Goal: Complete application form

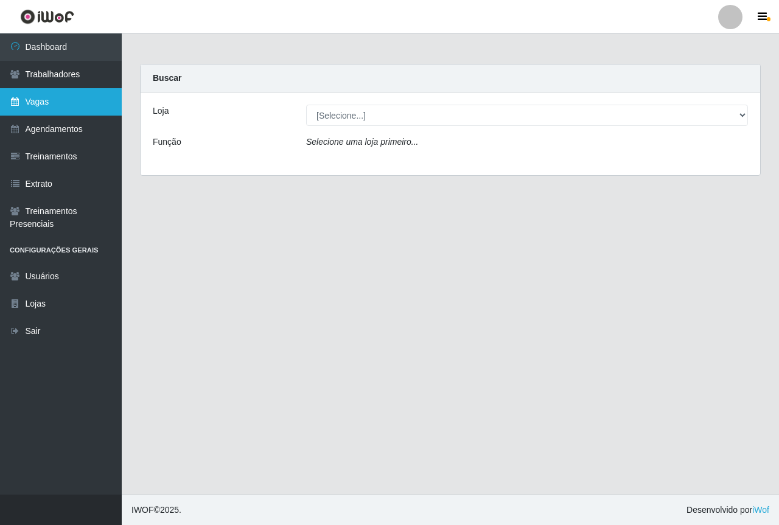
click at [68, 113] on link "Vagas" at bounding box center [61, 101] width 122 height 27
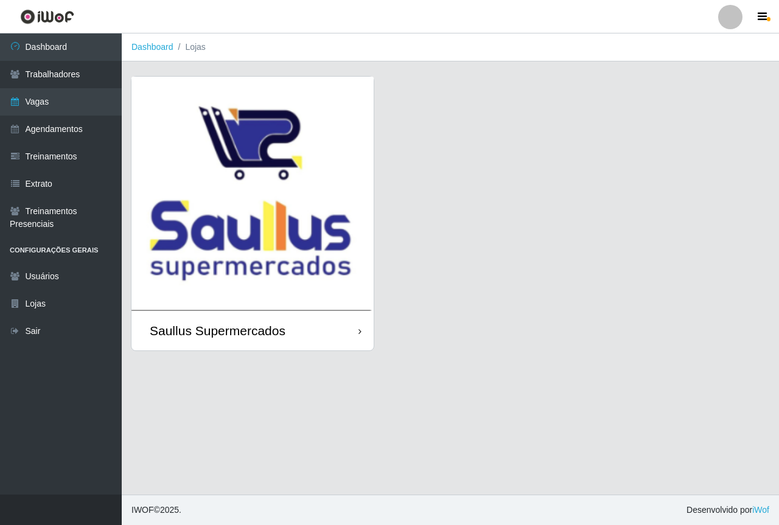
click at [225, 188] on img at bounding box center [252, 194] width 242 height 234
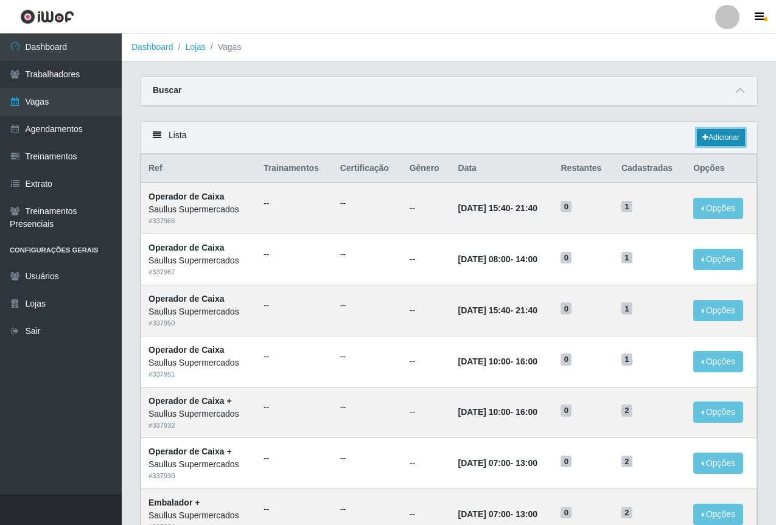
click at [711, 133] on link "Adicionar" at bounding box center [720, 137] width 48 height 17
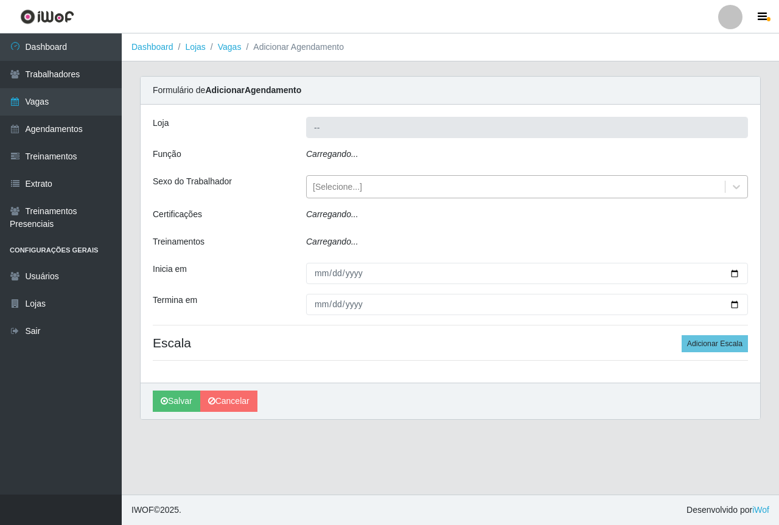
type input "Saullus Supermercados"
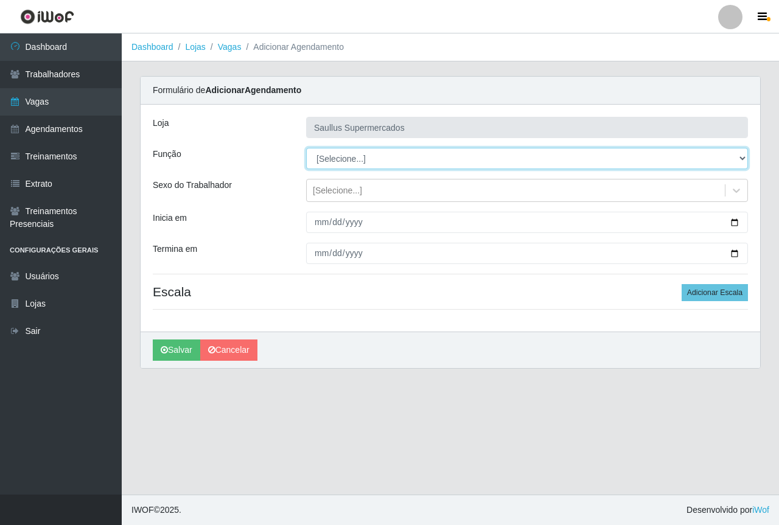
click at [334, 163] on select "[Selecione...] ASG ASG + ASG ++ Balconista de Açougue Balconista de Açougue + B…" at bounding box center [527, 158] width 442 height 21
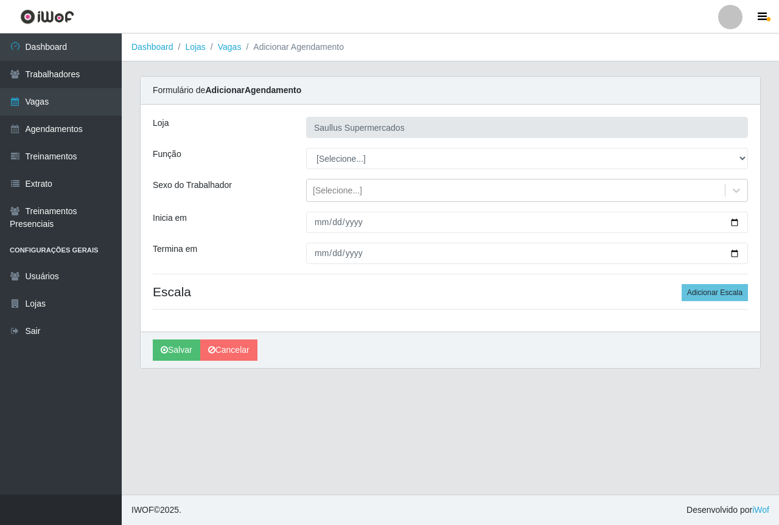
click at [243, 212] on div "Inicia em" at bounding box center [220, 222] width 153 height 21
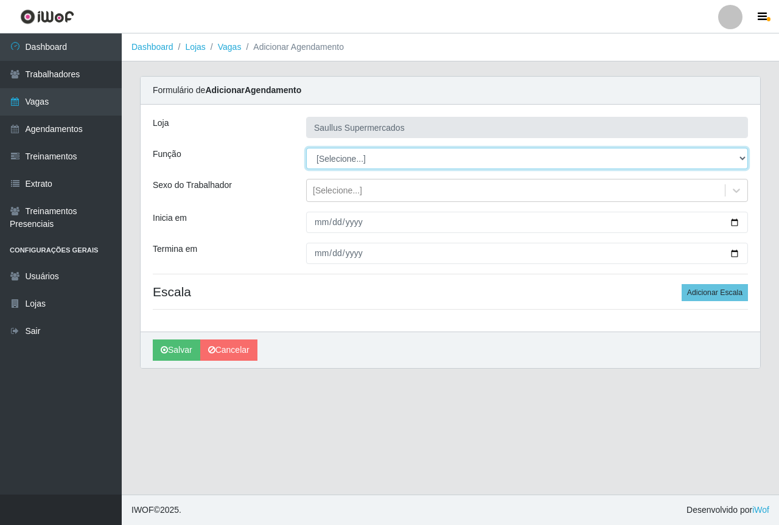
click at [340, 162] on select "[Selecione...] ASG ASG + ASG ++ Balconista de Açougue Balconista de Açougue + B…" at bounding box center [527, 158] width 442 height 21
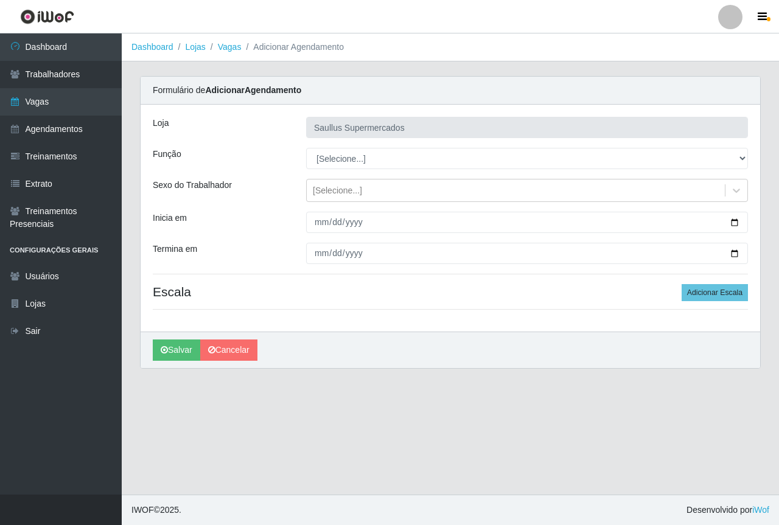
click at [286, 221] on div "Inicia em" at bounding box center [220, 222] width 153 height 21
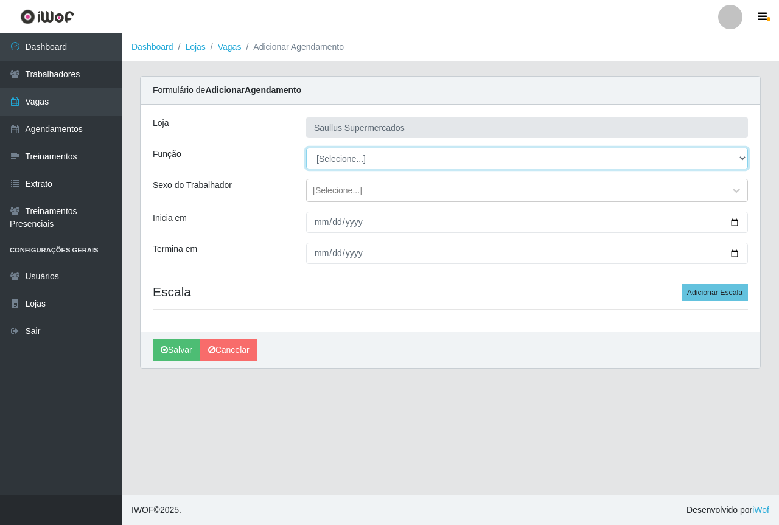
click at [330, 159] on select "[Selecione...] ASG ASG + ASG ++ Balconista de Açougue Balconista de Açougue + B…" at bounding box center [527, 158] width 442 height 21
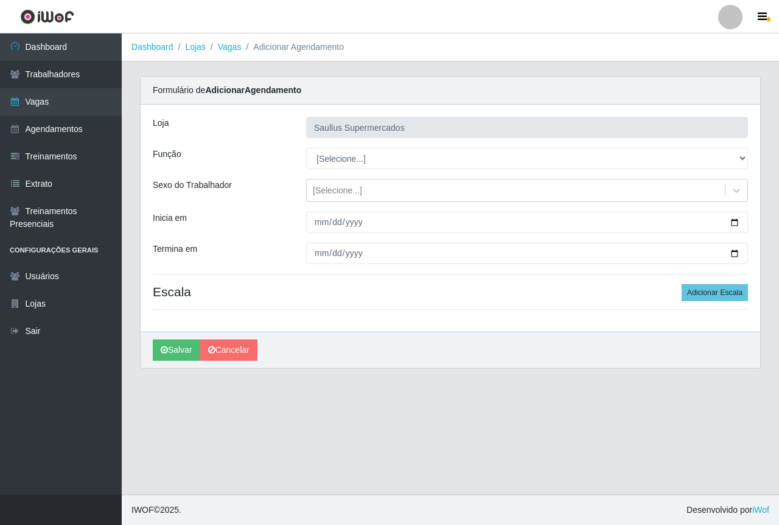
drag, startPoint x: 261, startPoint y: 216, endPoint x: 285, endPoint y: 210, distance: 25.1
click at [261, 216] on div "Inicia em" at bounding box center [220, 222] width 153 height 21
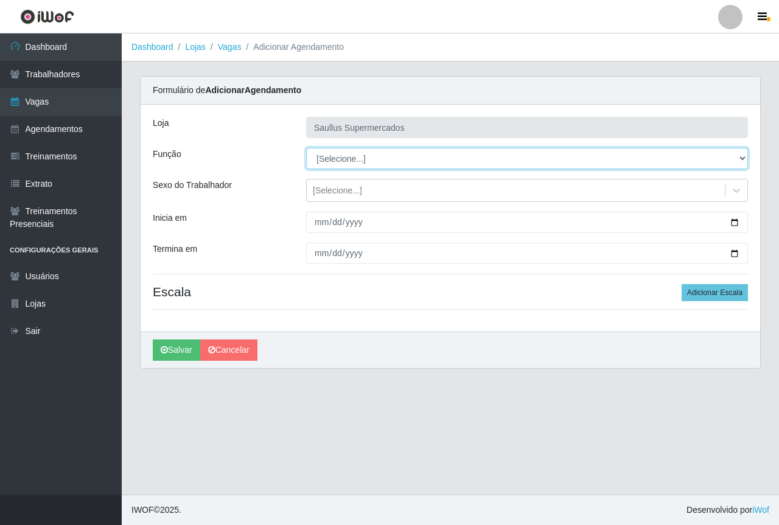
click at [336, 161] on select "[Selecione...] ASG ASG + ASG ++ Balconista de Açougue Balconista de Açougue + B…" at bounding box center [527, 158] width 442 height 21
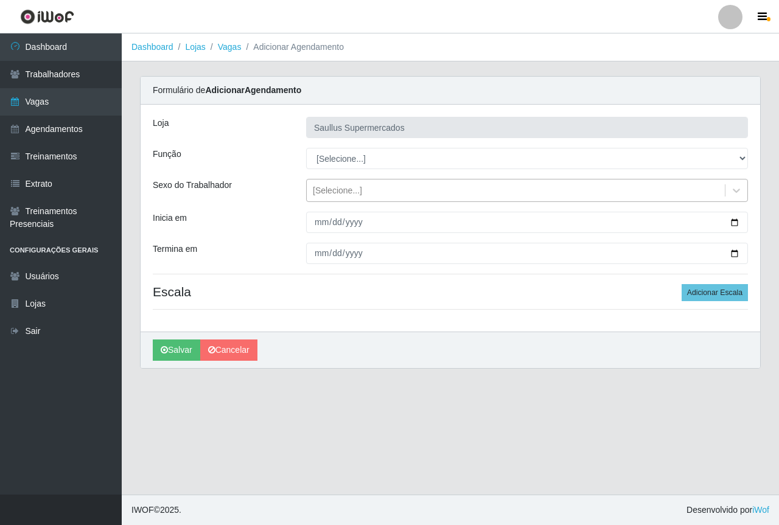
drag, startPoint x: 286, startPoint y: 241, endPoint x: 325, endPoint y: 187, distance: 66.2
click at [288, 240] on div "[PERSON_NAME] Supermercados Função [Selecione...] ASG ASG + ASG ++ Balconista d…" at bounding box center [450, 218] width 619 height 227
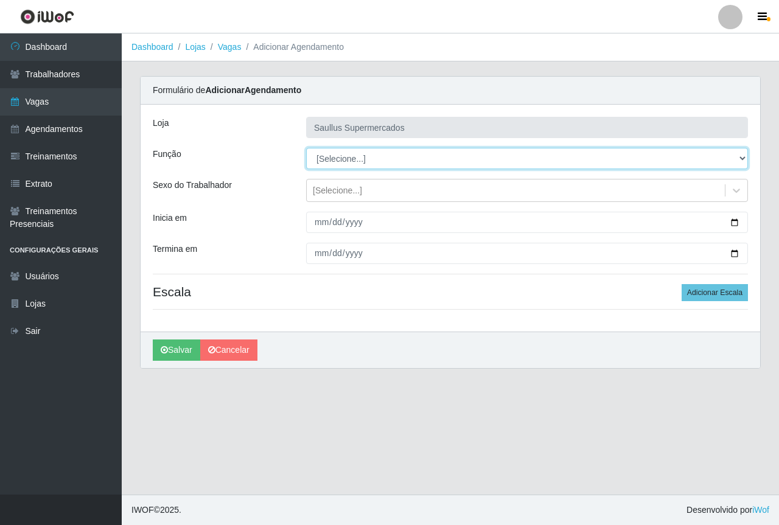
click at [332, 154] on select "[Selecione...] ASG ASG + ASG ++ Balconista de Açougue Balconista de Açougue + B…" at bounding box center [527, 158] width 442 height 21
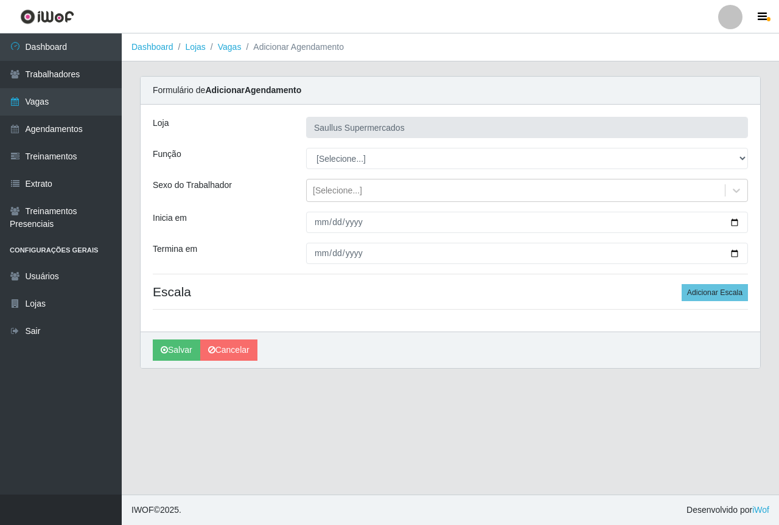
drag, startPoint x: 264, startPoint y: 268, endPoint x: 271, endPoint y: 261, distance: 9.9
click at [264, 268] on div "[PERSON_NAME] Supermercados Função [Selecione...] ASG ASG + ASG ++ Balconista d…" at bounding box center [450, 218] width 619 height 227
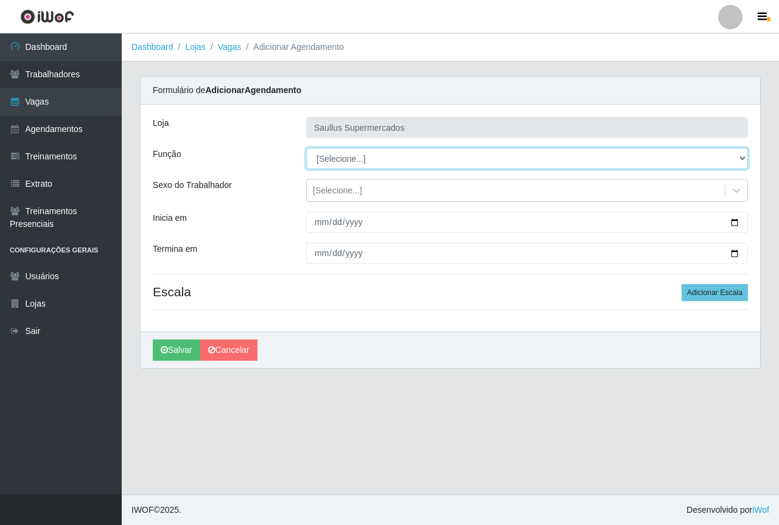
click at [332, 159] on select "[Selecione...] ASG ASG + ASG ++ Balconista de Açougue Balconista de Açougue + B…" at bounding box center [527, 158] width 442 height 21
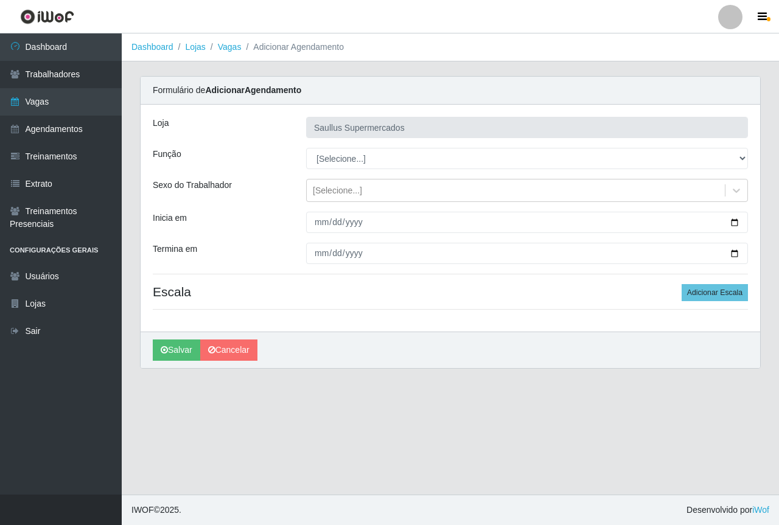
click at [260, 178] on div "[PERSON_NAME] Supermercados Função [Selecione...] ASG ASG + ASG ++ Balconista d…" at bounding box center [450, 218] width 619 height 227
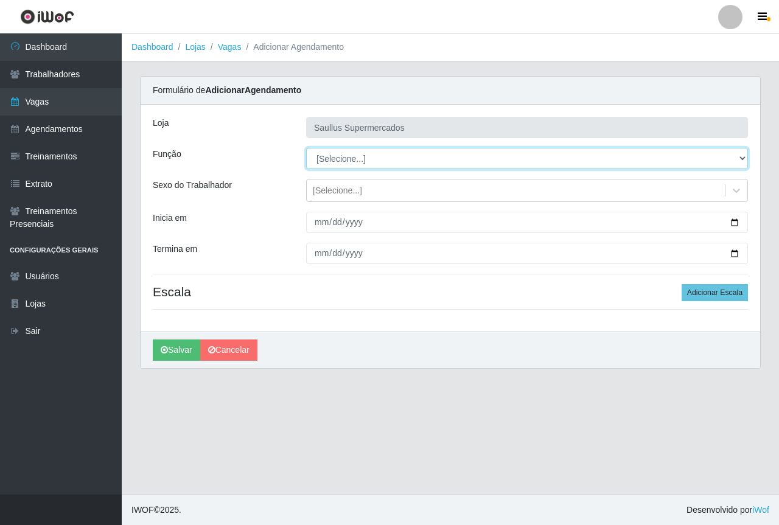
click at [314, 157] on select "[Selecione...] ASG ASG + ASG ++ Balconista de Açougue Balconista de Açougue + B…" at bounding box center [527, 158] width 442 height 21
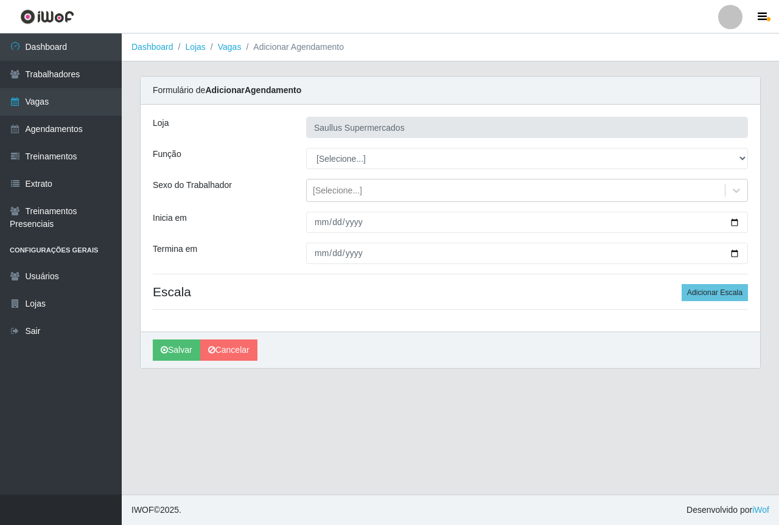
click at [290, 165] on div "Função" at bounding box center [220, 158] width 153 height 21
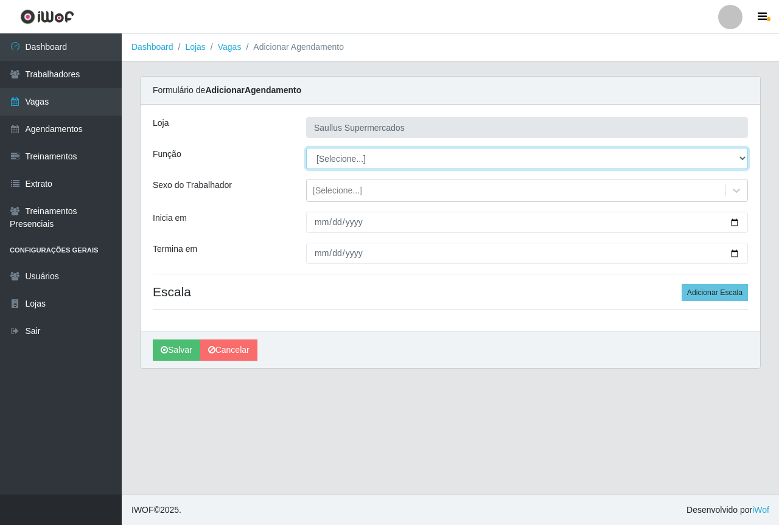
click at [328, 161] on select "[Selecione...] ASG ASG + ASG ++ Balconista de Açougue Balconista de Açougue + B…" at bounding box center [527, 158] width 442 height 21
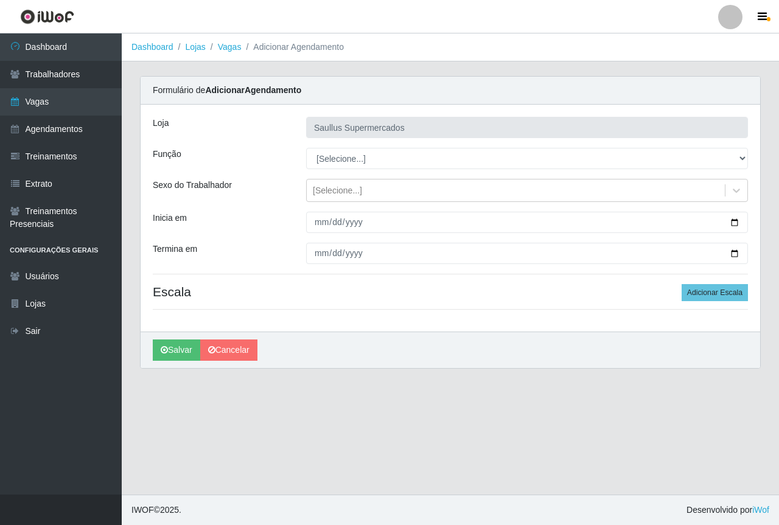
click at [274, 188] on div "Sexo do Trabalhador" at bounding box center [220, 190] width 153 height 23
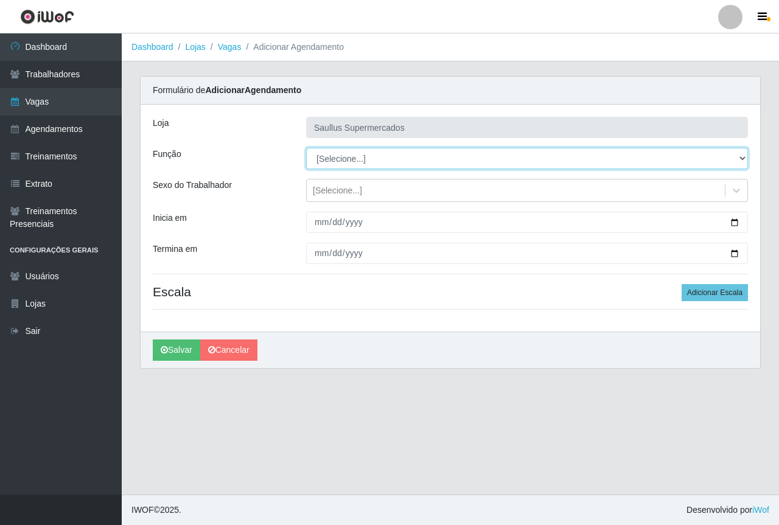
click at [334, 160] on select "[Selecione...] ASG ASG + ASG ++ Balconista de Açougue Balconista de Açougue + B…" at bounding box center [527, 158] width 442 height 21
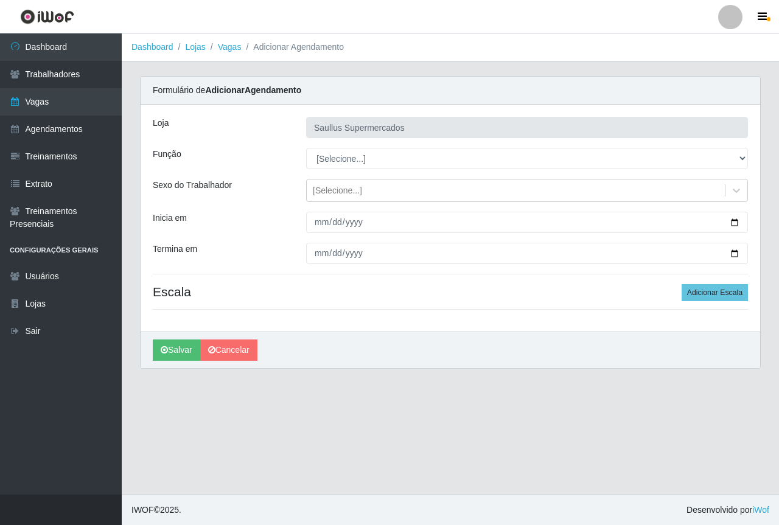
click at [298, 181] on div "[Selecione...]" at bounding box center [527, 190] width 460 height 23
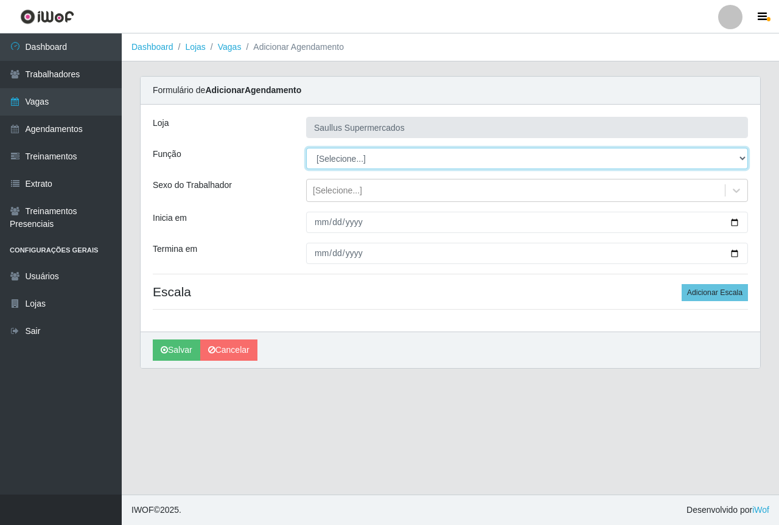
click at [326, 155] on select "[Selecione...] ASG ASG + ASG ++ Balconista de Açougue Balconista de Açougue + B…" at bounding box center [527, 158] width 442 height 21
select select "22"
click at [306, 148] on select "[Selecione...] ASG ASG + ASG ++ Balconista de Açougue Balconista de Açougue + B…" at bounding box center [527, 158] width 442 height 21
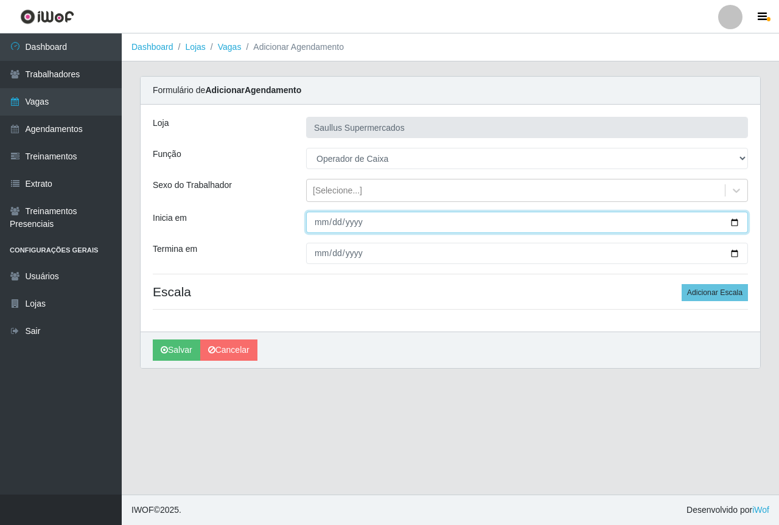
click at [318, 218] on input "Inicia em" at bounding box center [527, 222] width 442 height 21
type input "[DATE]"
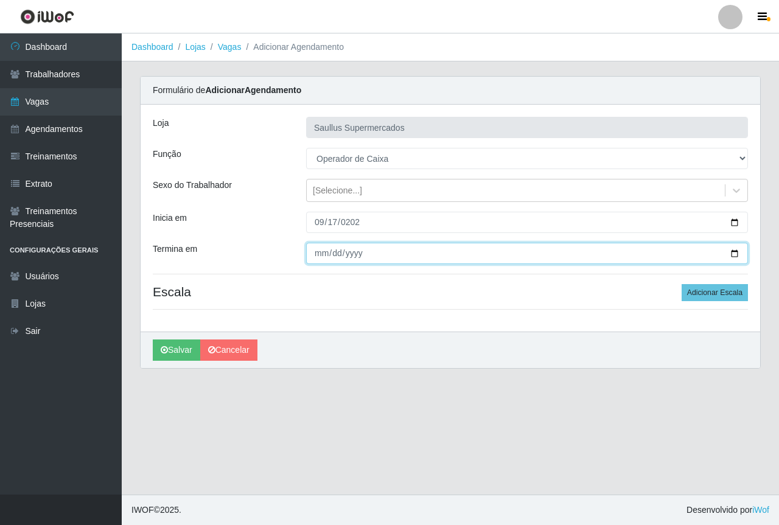
click at [320, 255] on input "Termina em" at bounding box center [527, 253] width 442 height 21
type input "[DATE]"
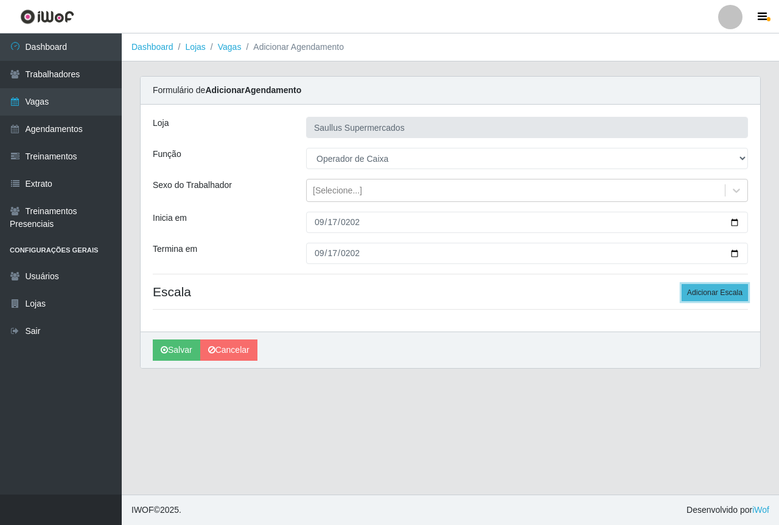
click at [720, 286] on button "Adicionar Escala" at bounding box center [714, 292] width 66 height 17
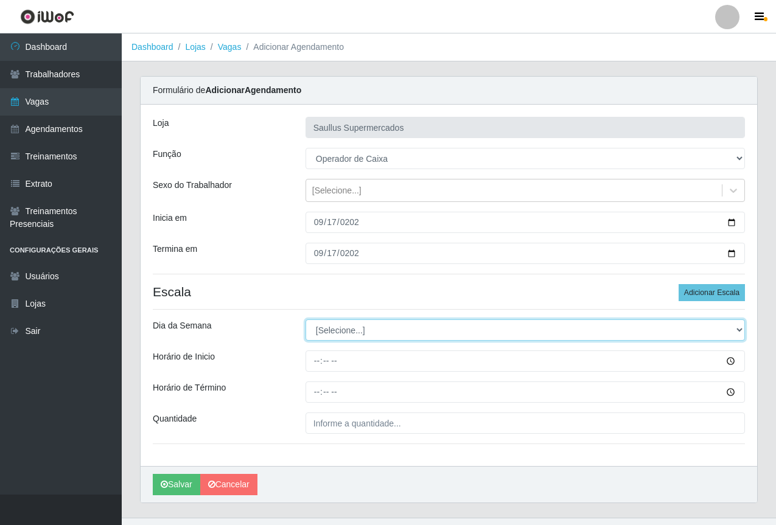
click at [343, 328] on select "[Selecione...] Segunda Terça Quarta Quinta Sexta Sábado Domingo" at bounding box center [524, 329] width 439 height 21
select select "3"
click at [305, 319] on select "[Selecione...] Segunda Terça Quarta Quinta Sexta Sábado Domingo" at bounding box center [524, 329] width 439 height 21
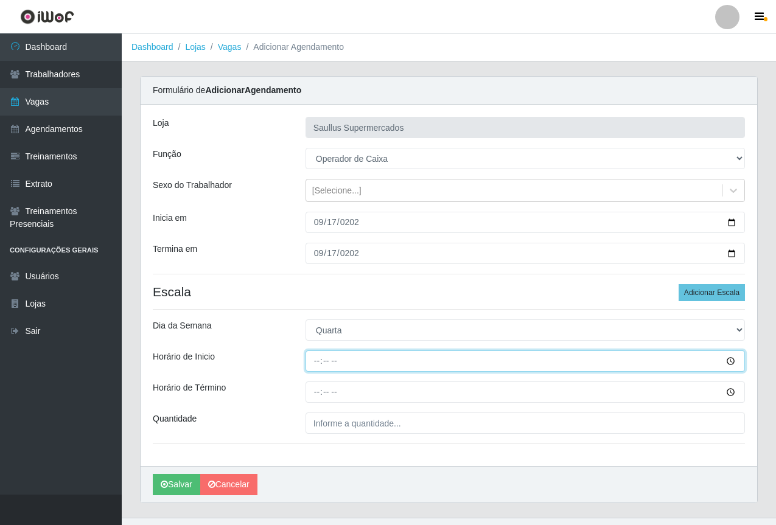
click at [311, 368] on input "Horário de Inicio" at bounding box center [524, 360] width 439 height 21
type input "15:40"
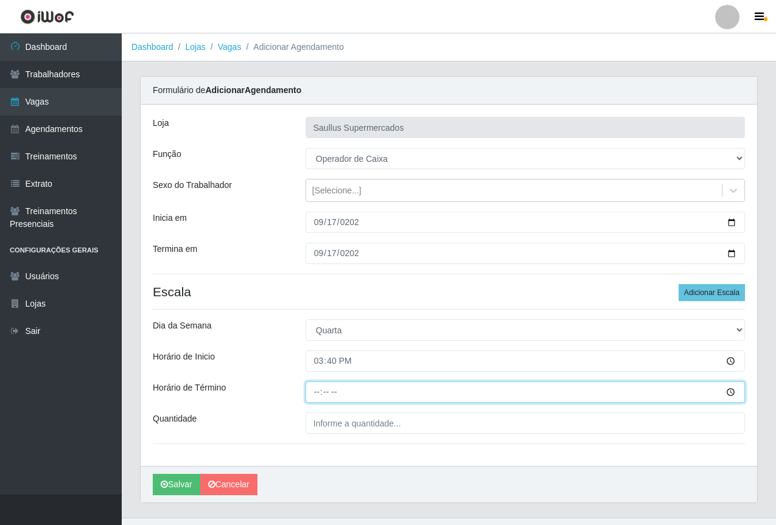
click at [318, 387] on input "Horário de Término" at bounding box center [524, 391] width 439 height 21
type input "21:40"
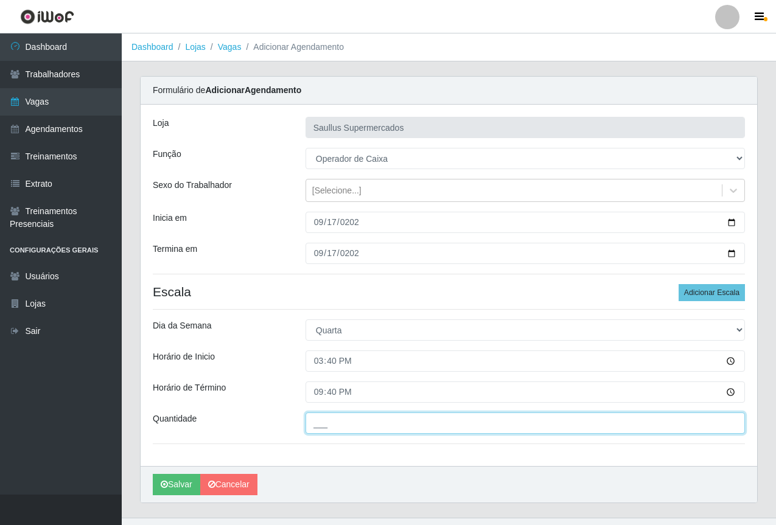
click at [332, 423] on input "___" at bounding box center [524, 422] width 439 height 21
type input "1__"
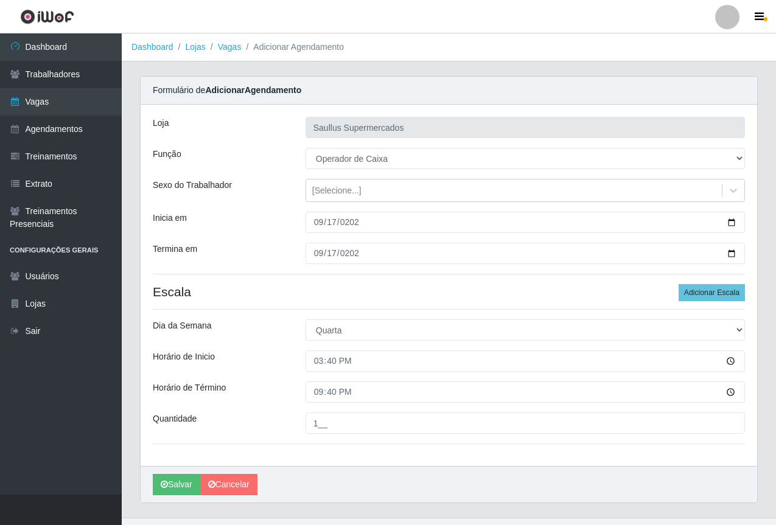
click at [288, 169] on div "[PERSON_NAME] Supermercados Função [Selecione...] ASG ASG + ASG ++ Balconista d…" at bounding box center [449, 285] width 616 height 361
click at [276, 182] on div "Sexo do Trabalhador" at bounding box center [220, 190] width 153 height 23
click at [338, 284] on h4 "Escala Adicionar Escala" at bounding box center [449, 291] width 592 height 15
click at [282, 137] on div "Loja" at bounding box center [220, 127] width 153 height 21
click at [290, 156] on div "Função" at bounding box center [220, 158] width 153 height 21
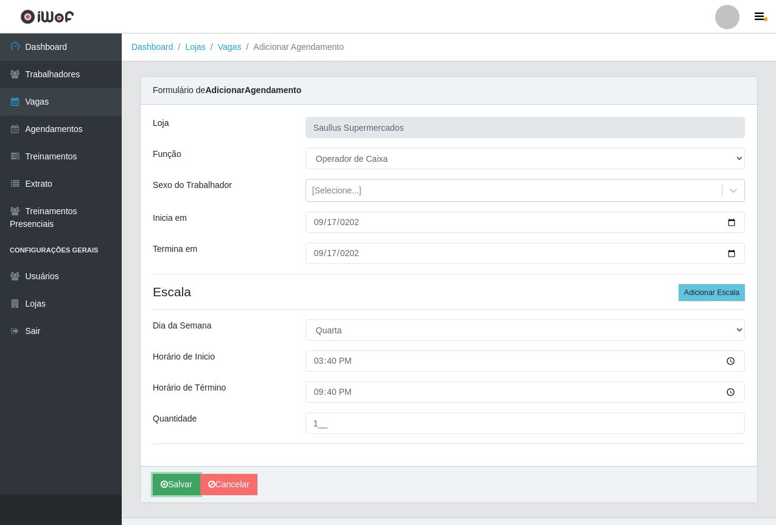
click at [173, 485] on button "Salvar" at bounding box center [176, 484] width 47 height 21
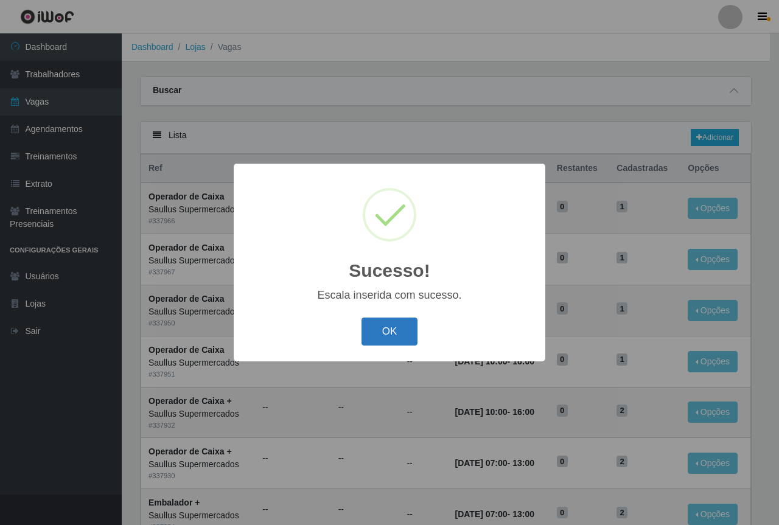
click at [388, 332] on button "OK" at bounding box center [389, 332] width 57 height 29
